Goal: Use online tool/utility: Utilize a website feature to perform a specific function

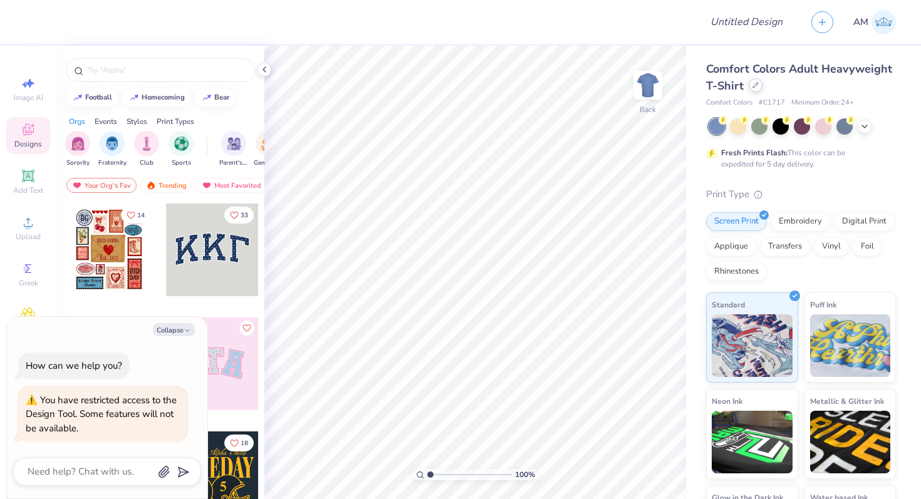
click at [755, 82] on icon at bounding box center [755, 85] width 6 height 6
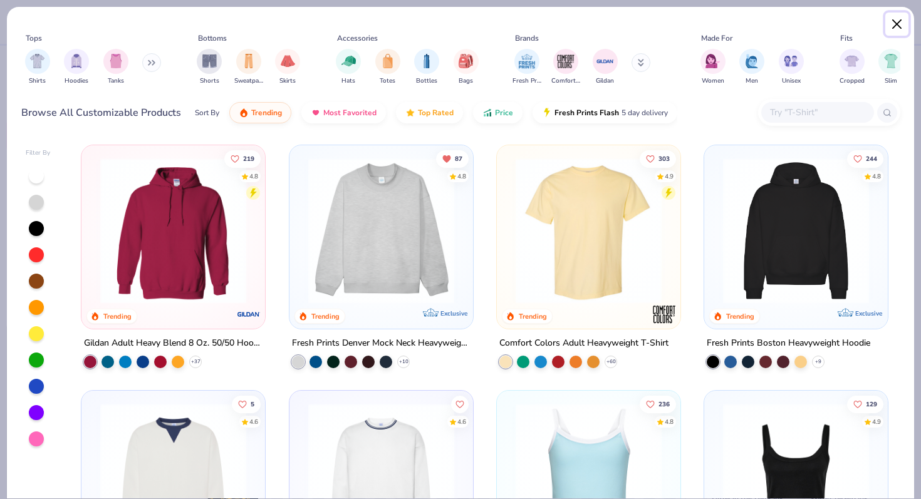
click at [895, 20] on button "Close" at bounding box center [897, 25] width 24 height 24
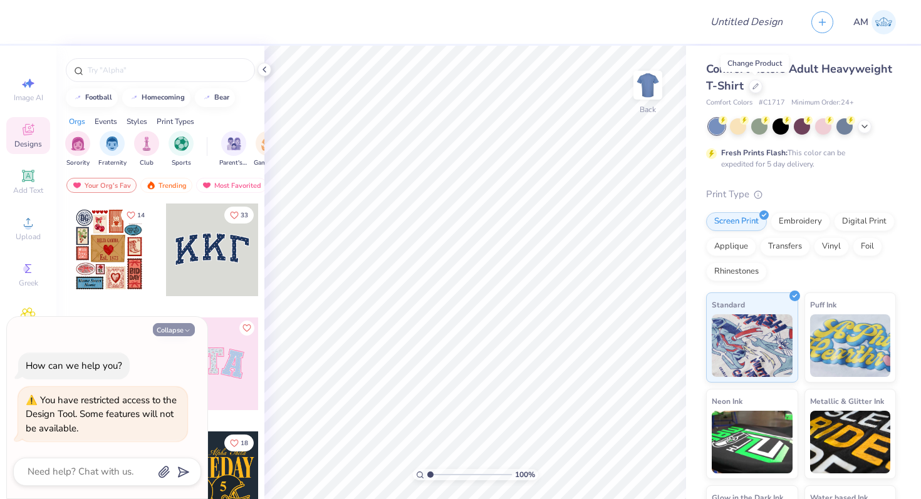
click at [167, 333] on button "Collapse" at bounding box center [174, 329] width 42 height 13
type textarea "x"
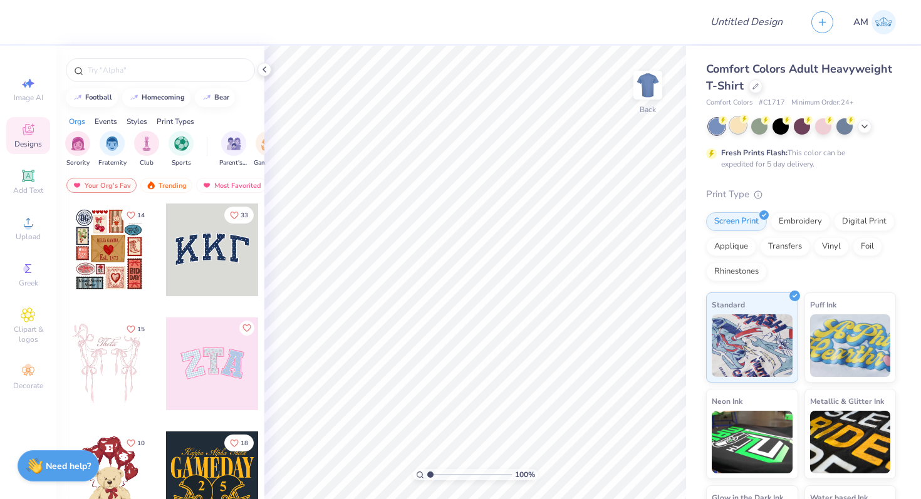
click at [738, 130] on div at bounding box center [738, 125] width 16 height 16
click at [27, 95] on span "Image AI" at bounding box center [28, 98] width 29 height 10
select select "4"
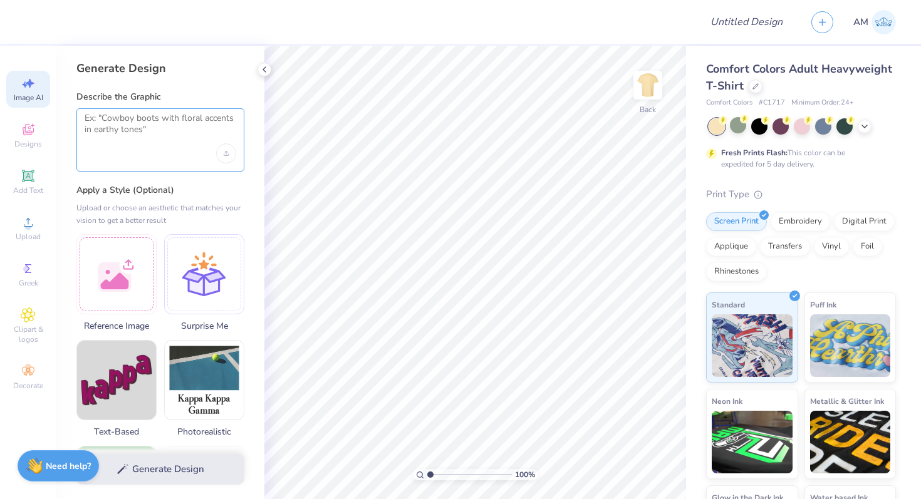
click at [178, 125] on textarea at bounding box center [161, 128] width 152 height 31
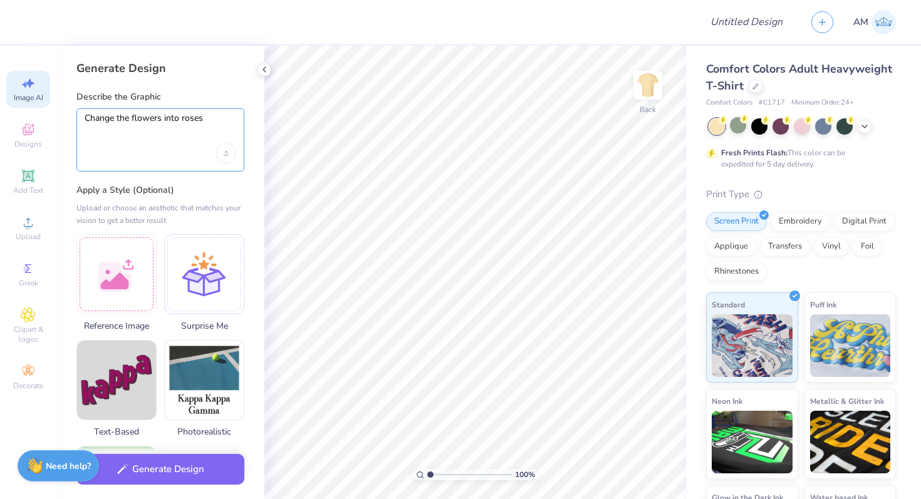
type textarea "Change the flowers into roses"
click at [237, 153] on div "Change the flowers into roses" at bounding box center [160, 139] width 168 height 63
click at [232, 153] on div "Upload image" at bounding box center [226, 153] width 20 height 20
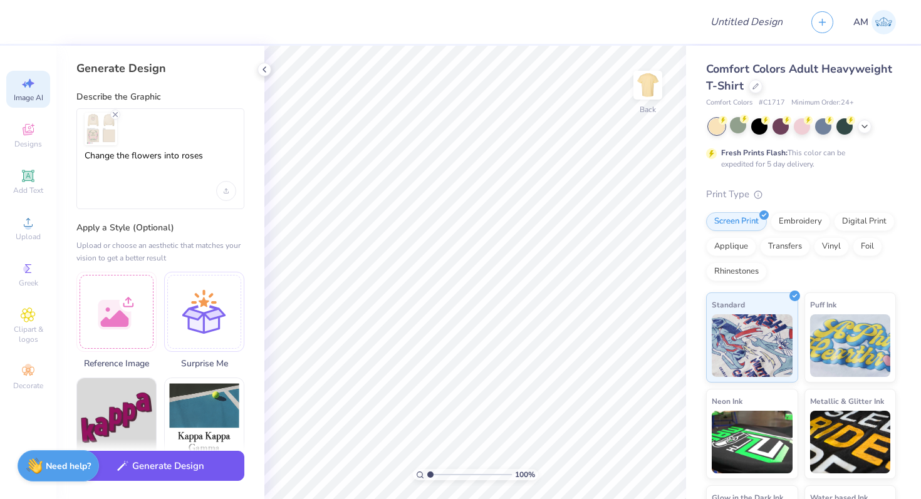
click at [148, 468] on button "Generate Design" at bounding box center [160, 466] width 168 height 31
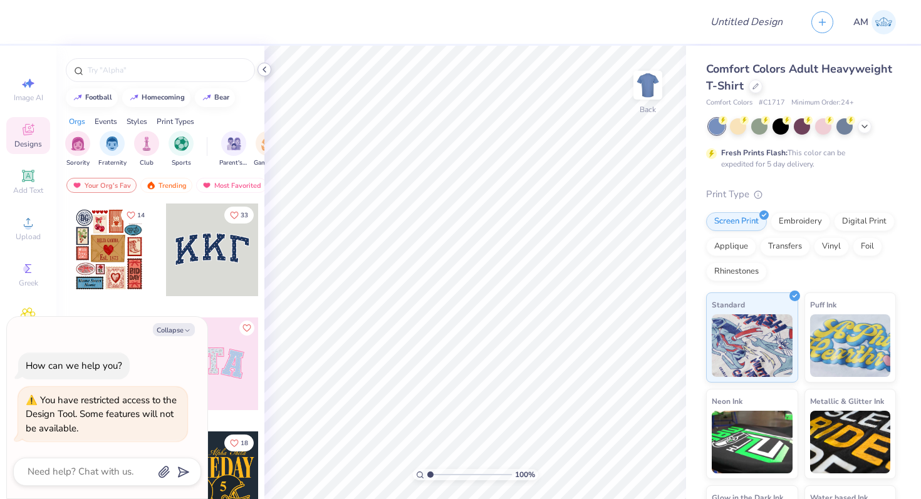
click at [264, 73] on icon at bounding box center [264, 70] width 10 height 10
type textarea "x"
